Goal: Check status: Check status

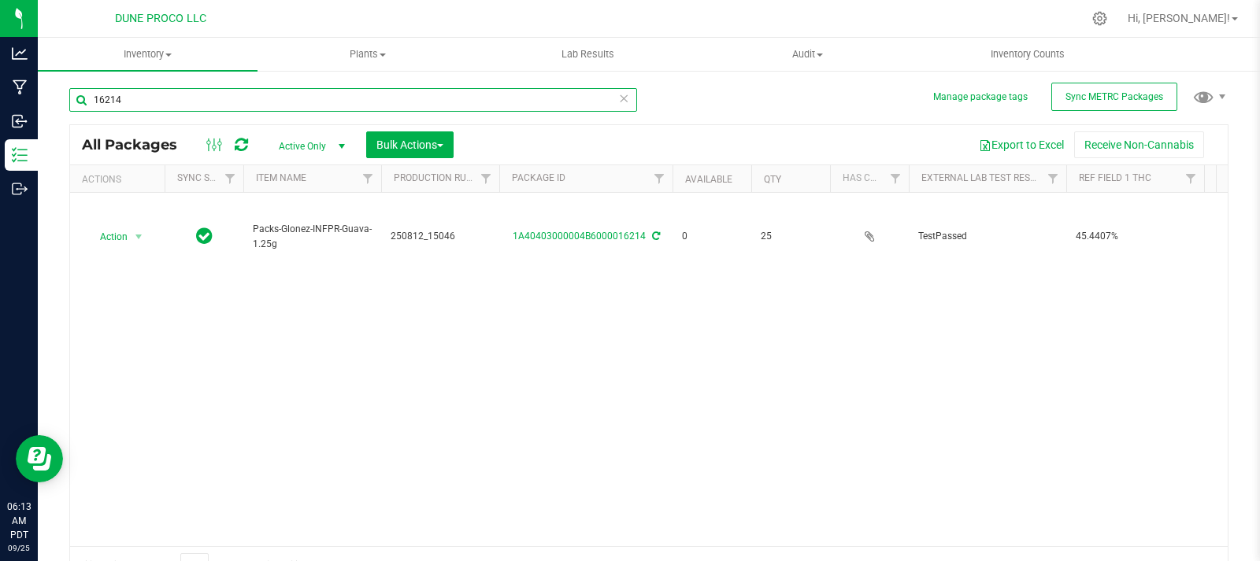
click at [249, 102] on input "16214" at bounding box center [353, 100] width 568 height 24
type input "1"
type input "34232"
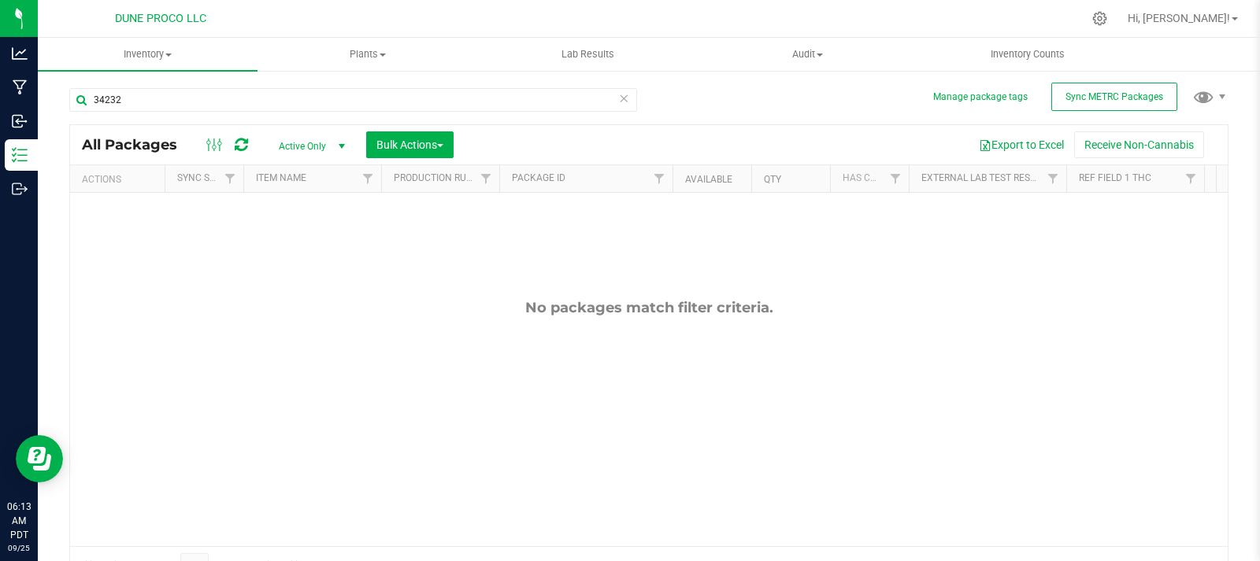
click at [310, 146] on span "Active Only" at bounding box center [308, 146] width 87 height 22
click at [311, 250] on li "All" at bounding box center [307, 242] width 85 height 24
click at [203, 98] on input "34232" at bounding box center [353, 100] width 568 height 24
type input "3"
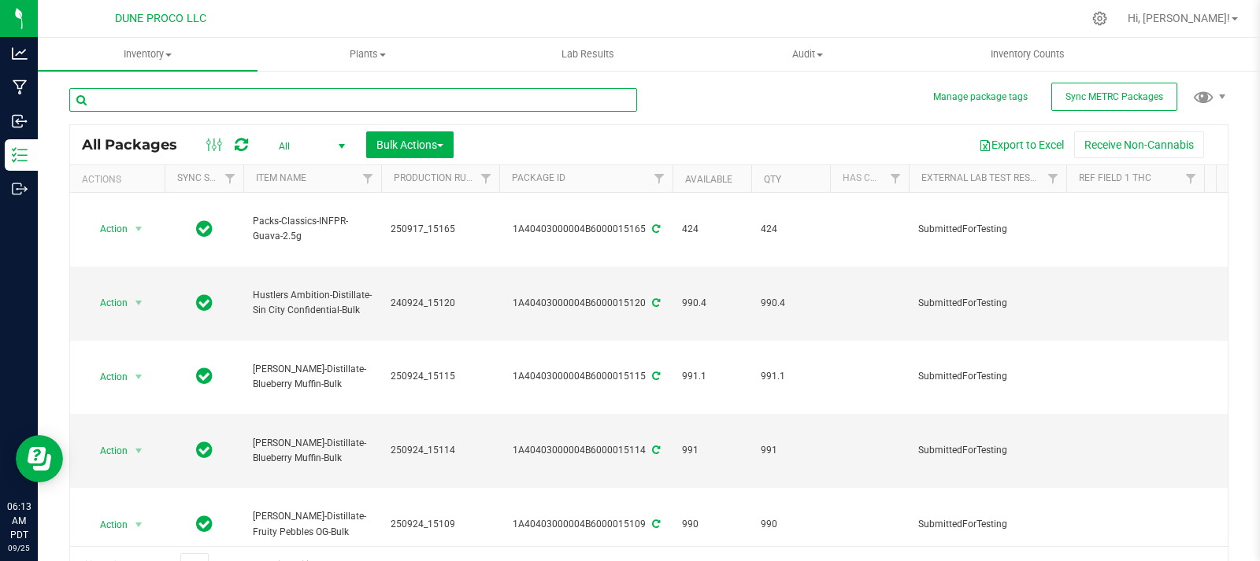
click at [265, 105] on input "text" at bounding box center [353, 100] width 568 height 24
type input "34232"
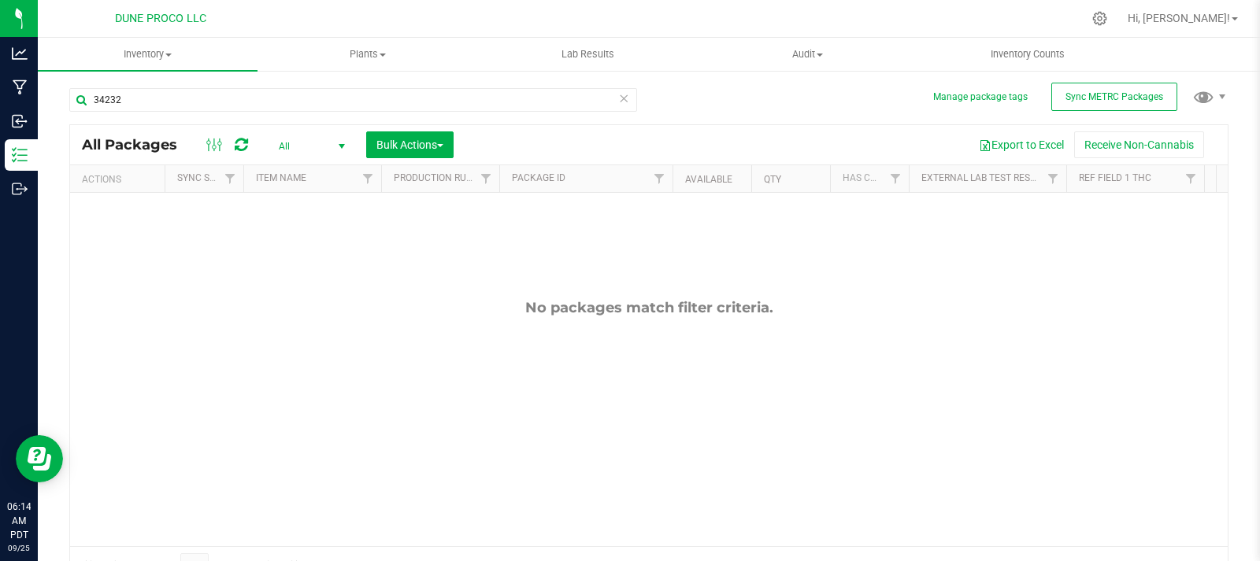
click at [321, 144] on span "All" at bounding box center [308, 146] width 87 height 22
click at [283, 241] on li "All" at bounding box center [307, 242] width 85 height 24
click at [283, 241] on div "No packages match filter criteria." at bounding box center [649, 423] width 1158 height 460
click at [406, 290] on div "No packages match filter criteria." at bounding box center [649, 423] width 1158 height 460
click at [561, 91] on input "34232" at bounding box center [353, 100] width 568 height 24
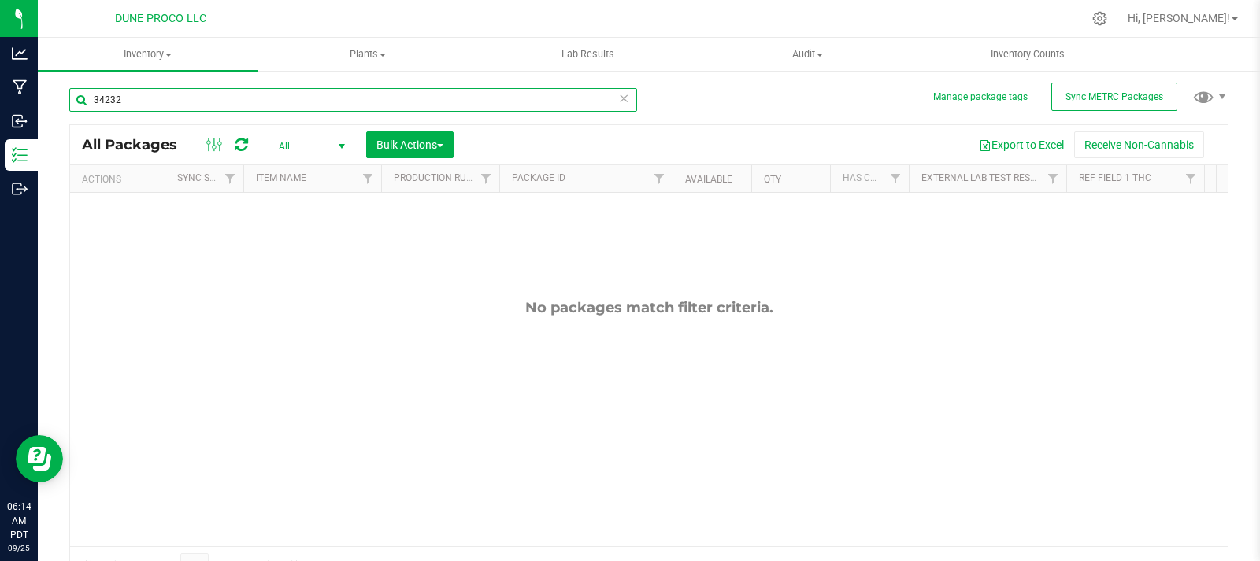
click at [561, 91] on input "34232" at bounding box center [353, 100] width 568 height 24
